Goal: Task Accomplishment & Management: Use online tool/utility

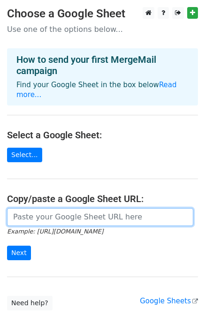
click at [31, 208] on input "url" at bounding box center [100, 217] width 186 height 18
paste input "https://docs.google.com/spreadsheets/d/1rte7sAX0nYwUV65AViAAuZ_qOYUKZhDQASh_8rG…"
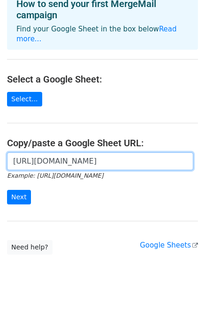
scroll to position [58, 0]
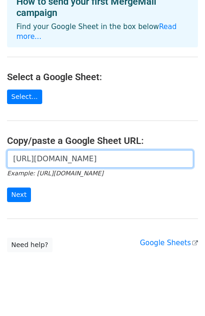
type input "https://docs.google.com/spreadsheets/d/1rte7sAX0nYwUV65AViAAuZ_qOYUKZhDQASh_8rG…"
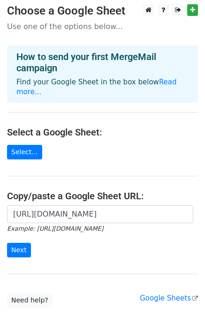
scroll to position [0, 0]
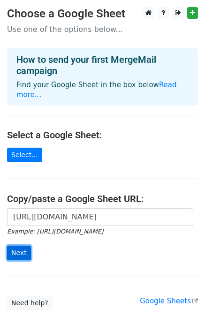
click at [17, 245] on input "Next" at bounding box center [19, 252] width 24 height 15
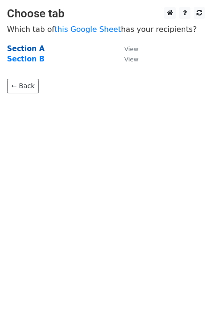
click at [27, 49] on strong "Section A" at bounding box center [25, 48] width 37 height 8
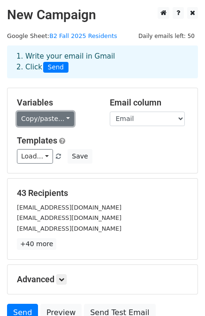
click at [56, 113] on link "Copy/paste..." at bounding box center [45, 118] width 57 height 15
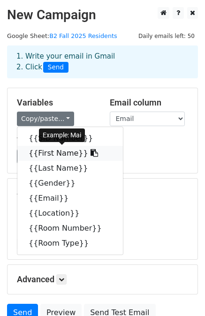
click at [44, 154] on link "{{First Name}}" at bounding box center [69, 153] width 105 height 15
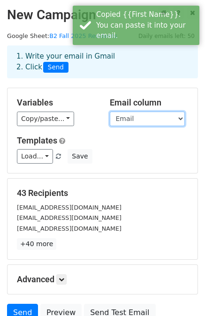
click at [144, 117] on select "SID Number First Name Last Name Gender Email Location Room Number Room Type" at bounding box center [147, 118] width 75 height 15
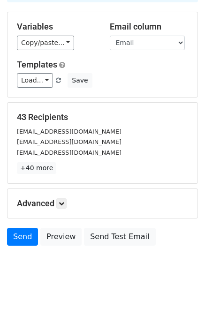
scroll to position [84, 0]
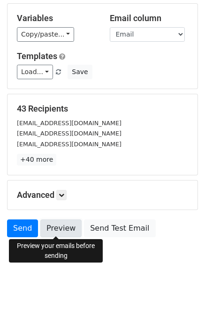
click at [61, 229] on link "Preview" at bounding box center [60, 228] width 41 height 18
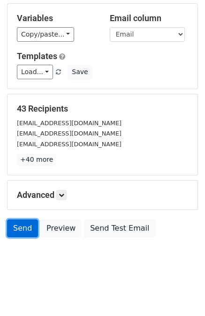
click at [22, 225] on link "Send" at bounding box center [22, 228] width 31 height 18
